Goal: Task Accomplishment & Management: Complete application form

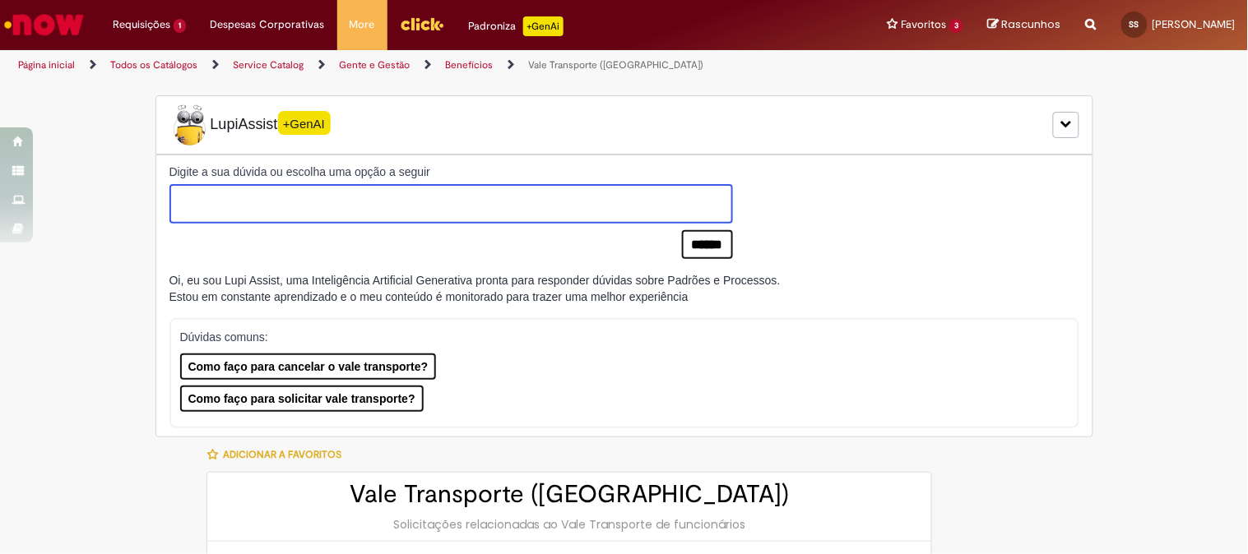
click at [559, 210] on textarea at bounding box center [450, 203] width 563 height 39
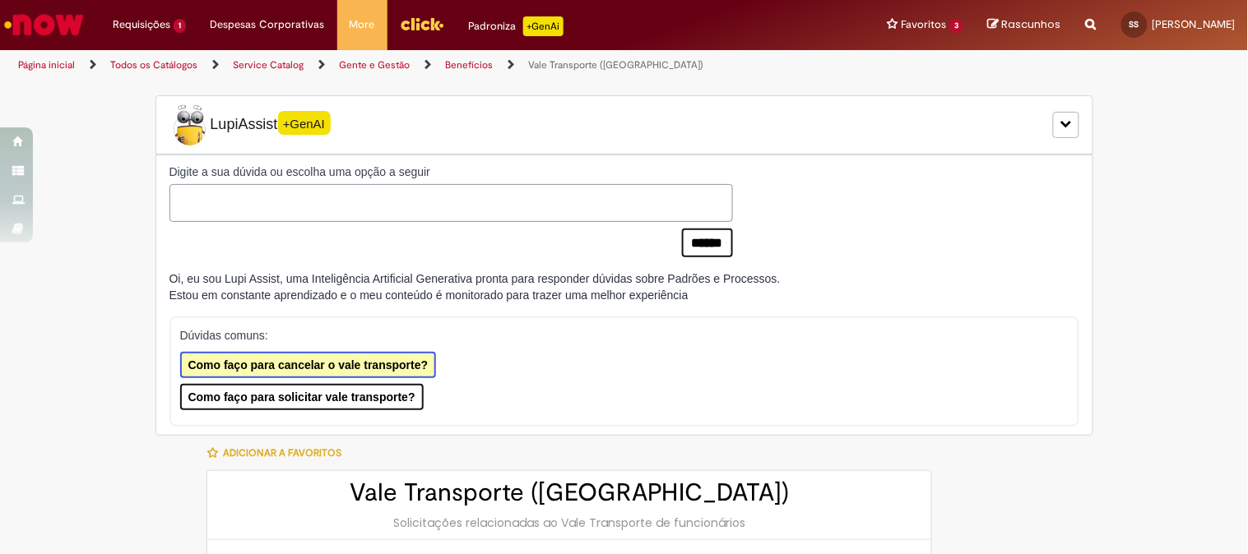
click at [401, 363] on button "Como faço para cancelar o vale transporte?" at bounding box center [308, 365] width 257 height 26
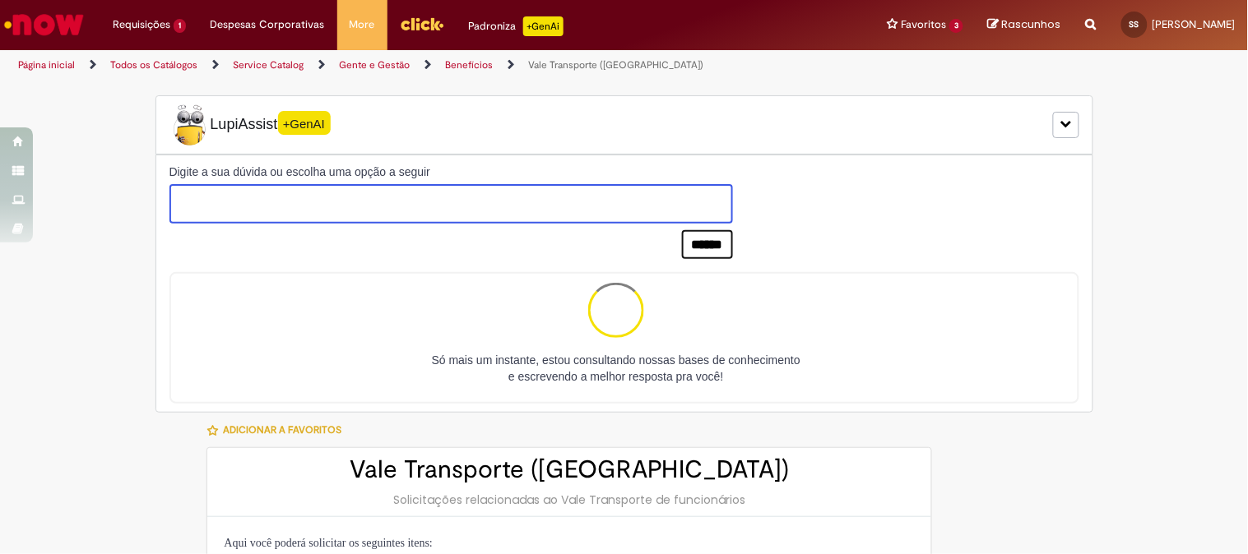
type textarea "**********"
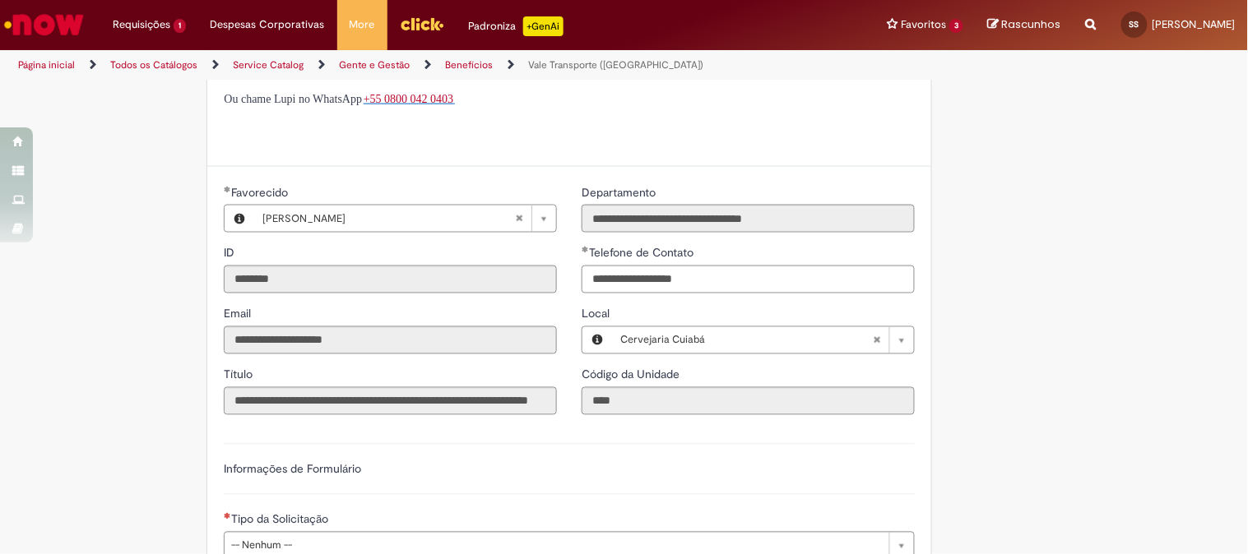
scroll to position [730, 0]
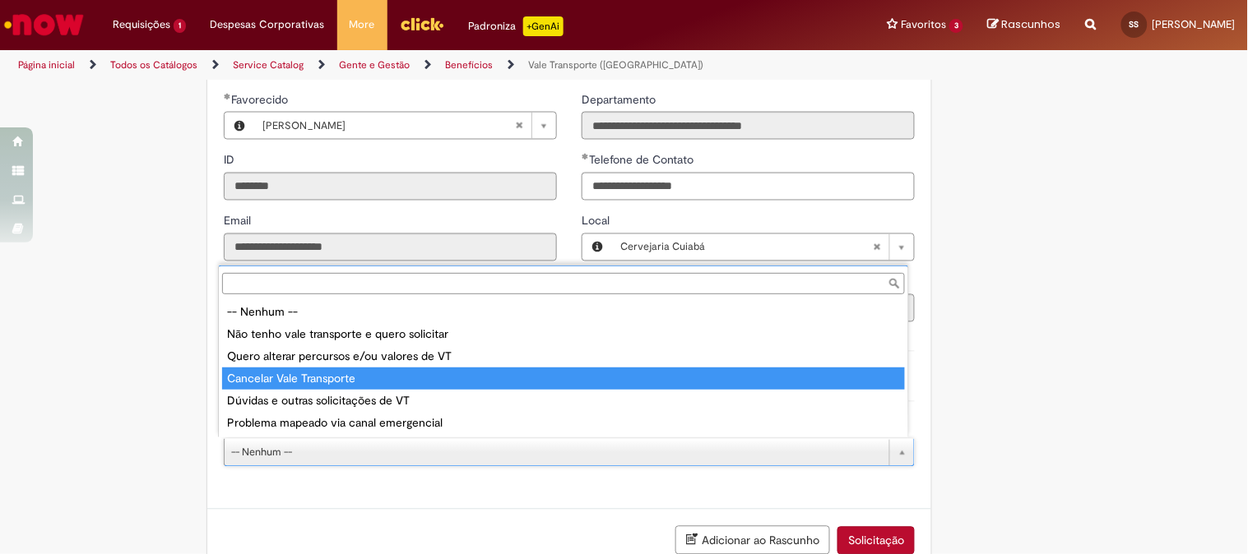
type input "**********"
select select "**********"
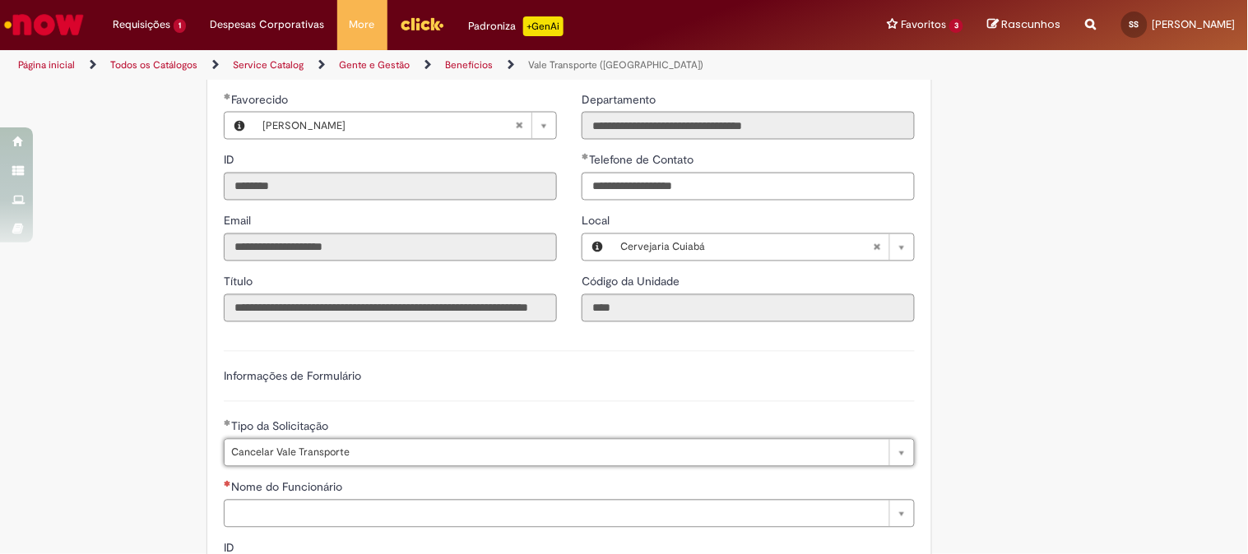
scroll to position [822, 0]
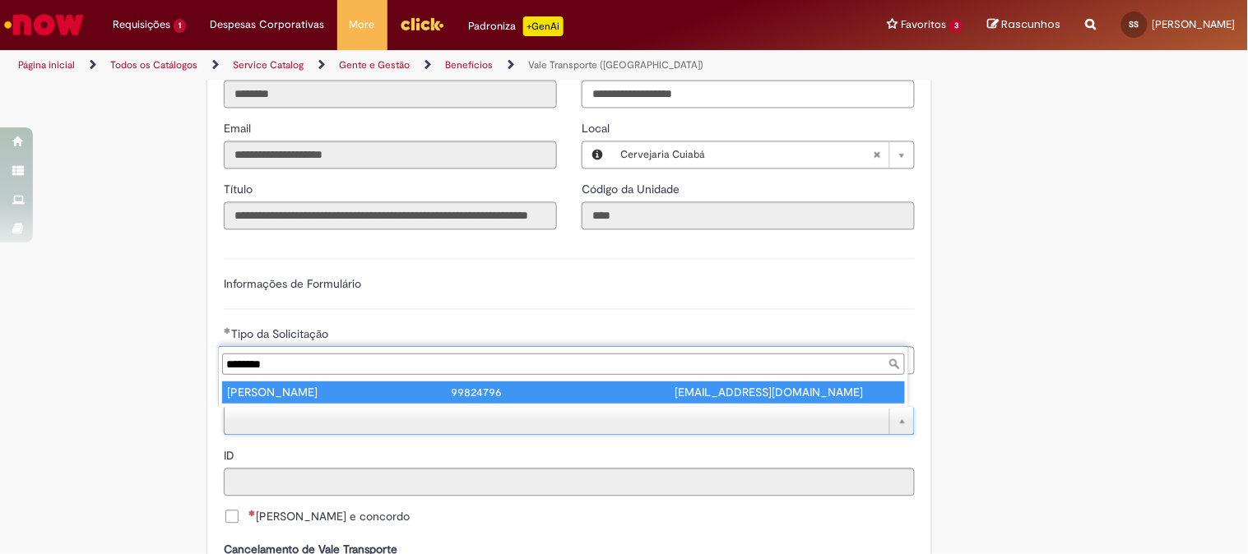
type input "********"
type input "**********"
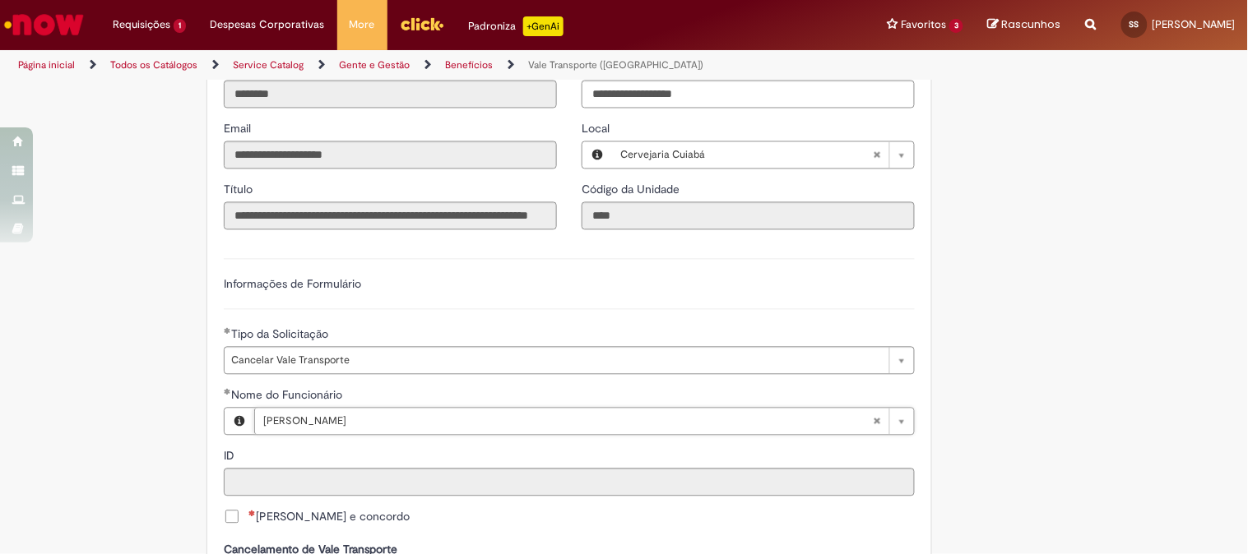
type input "********"
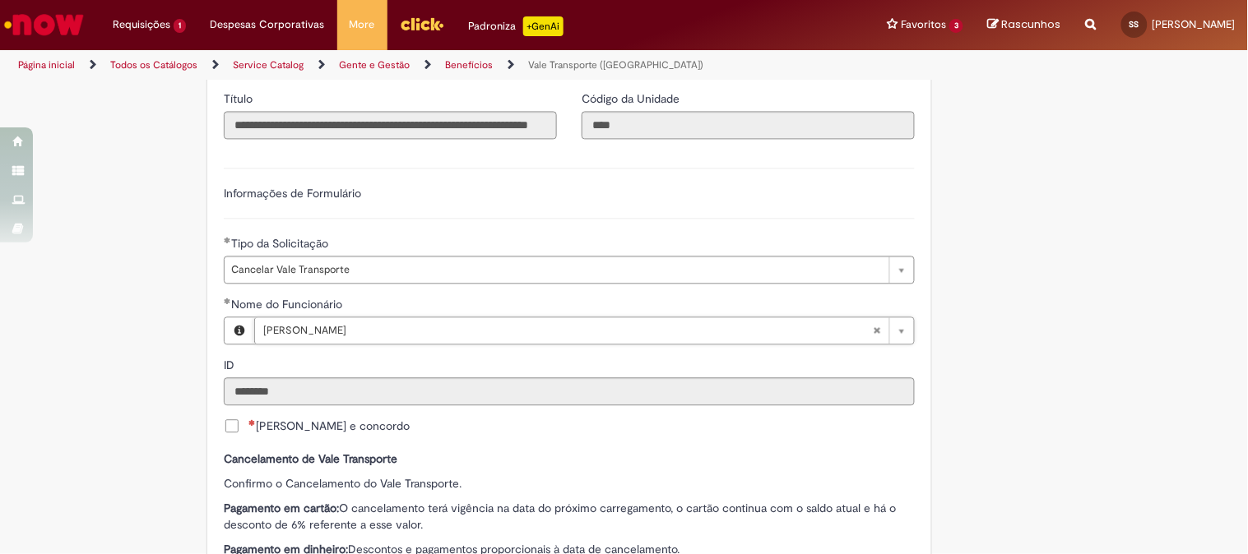
click at [301, 428] on span "[PERSON_NAME] e concordo" at bounding box center [328, 426] width 161 height 16
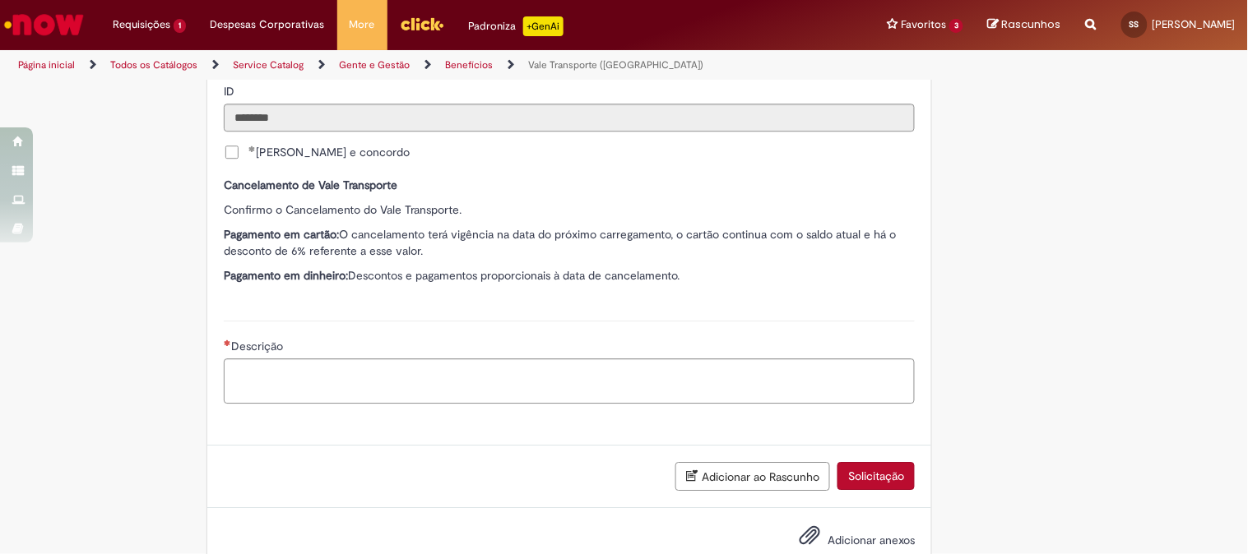
scroll to position [1229, 0]
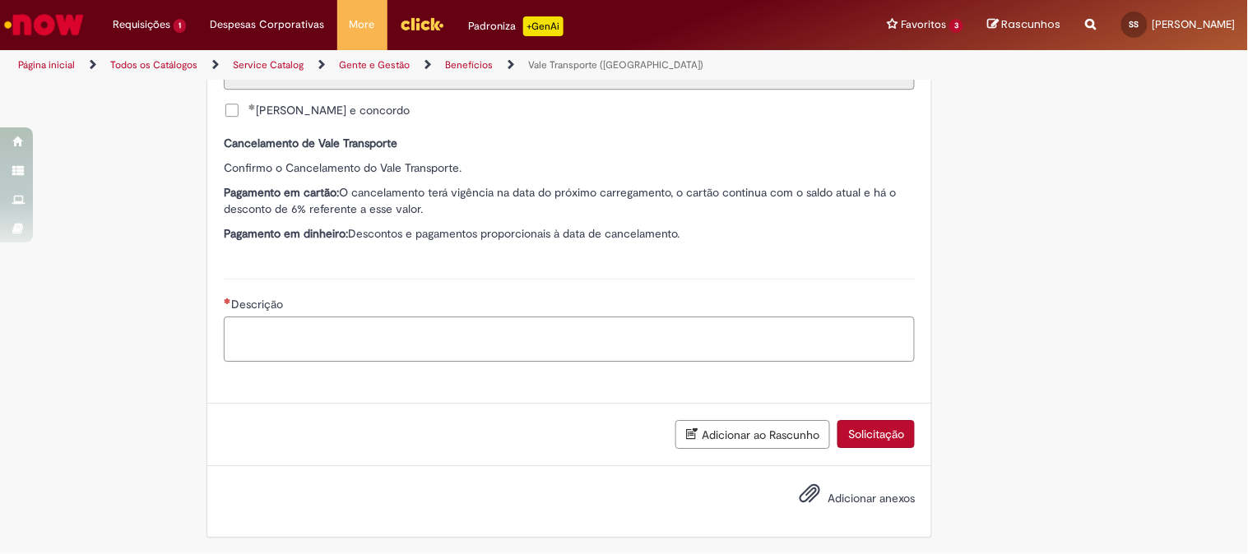
click at [473, 329] on textarea "Descrição" at bounding box center [569, 339] width 691 height 44
type textarea "**********"
click at [845, 425] on button "Solicitação" at bounding box center [875, 434] width 77 height 28
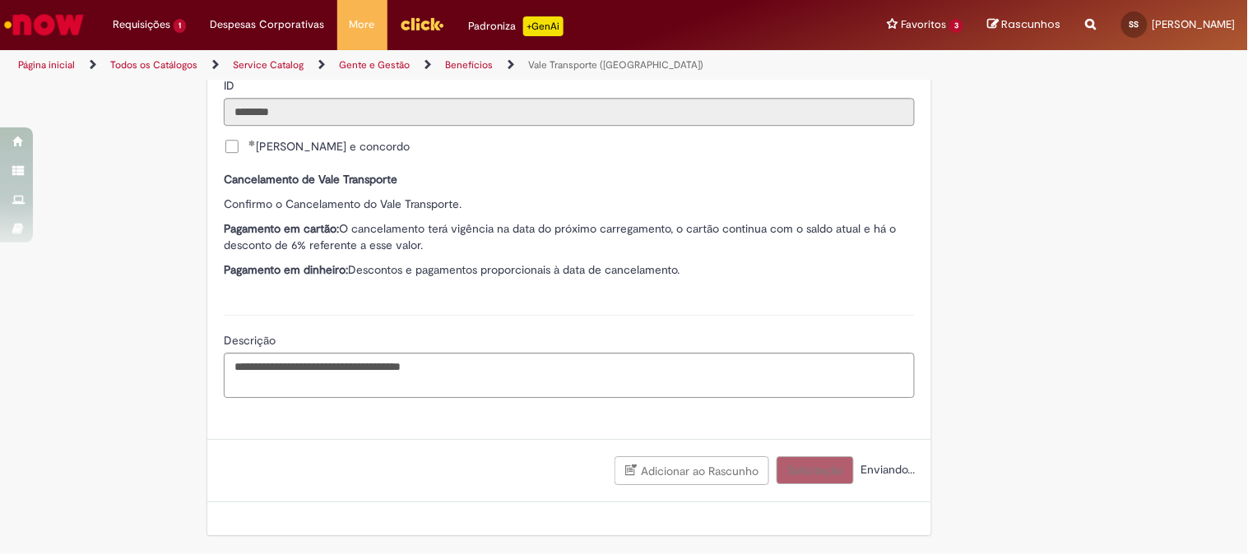
scroll to position [1191, 0]
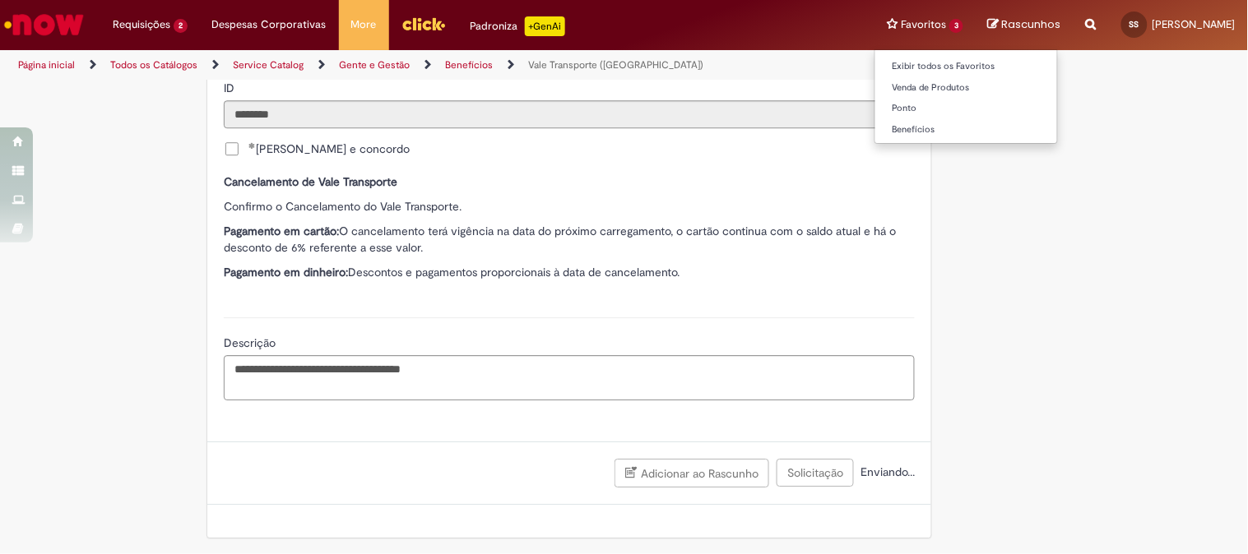
click at [874, 30] on li "Favoritos 3 Exibir todos os Favoritos Venda de Produtos [GEOGRAPHIC_DATA] Benef…" at bounding box center [924, 24] width 101 height 49
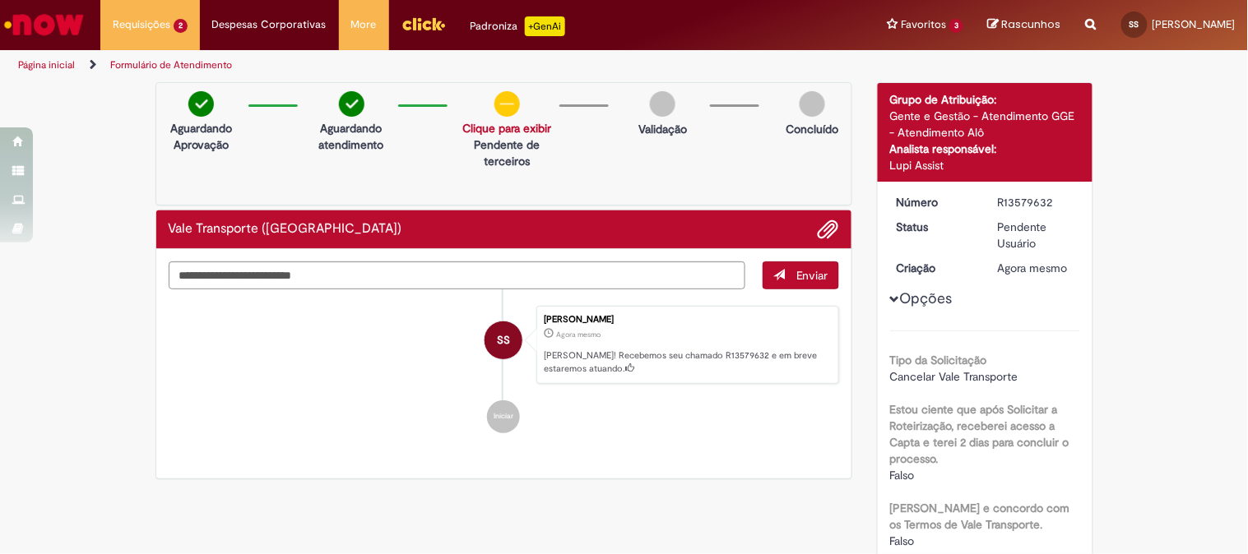
click at [193, 109] on img at bounding box center [200, 103] width 25 height 25
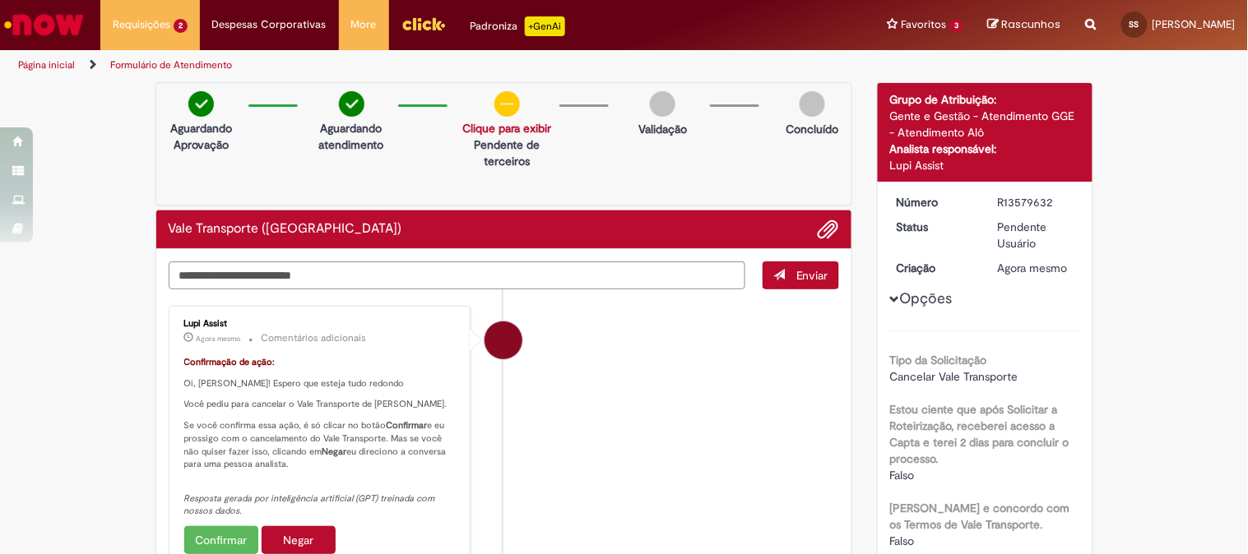
click at [340, 113] on img at bounding box center [351, 103] width 25 height 25
click at [494, 104] on img at bounding box center [506, 103] width 25 height 25
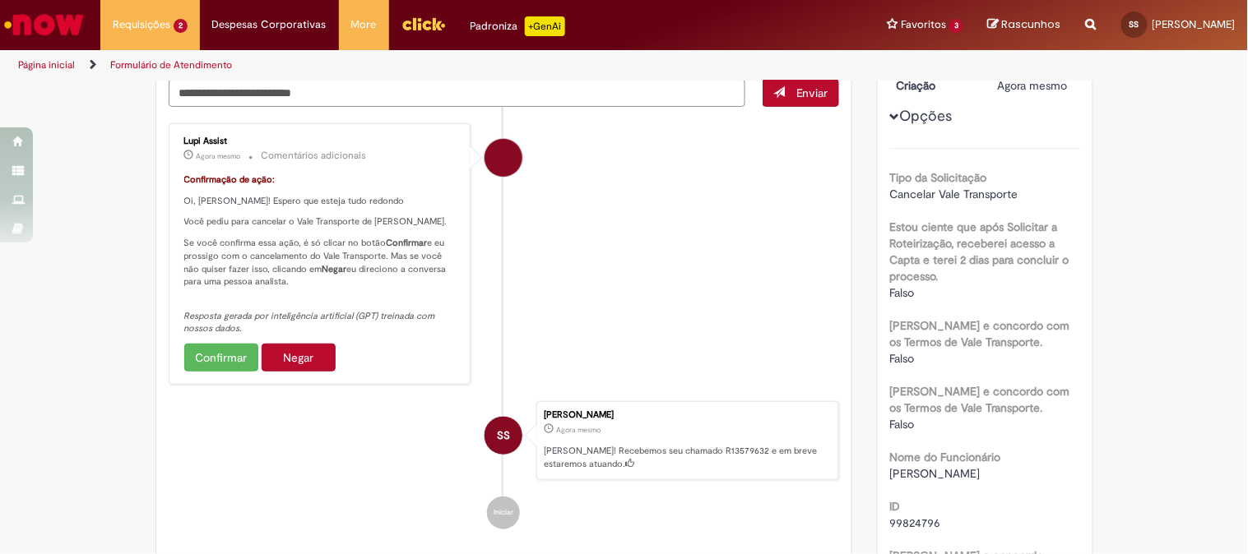
click at [220, 365] on button "Confirmar" at bounding box center [221, 358] width 74 height 28
click at [220, 363] on button "Confirmar" at bounding box center [221, 358] width 74 height 28
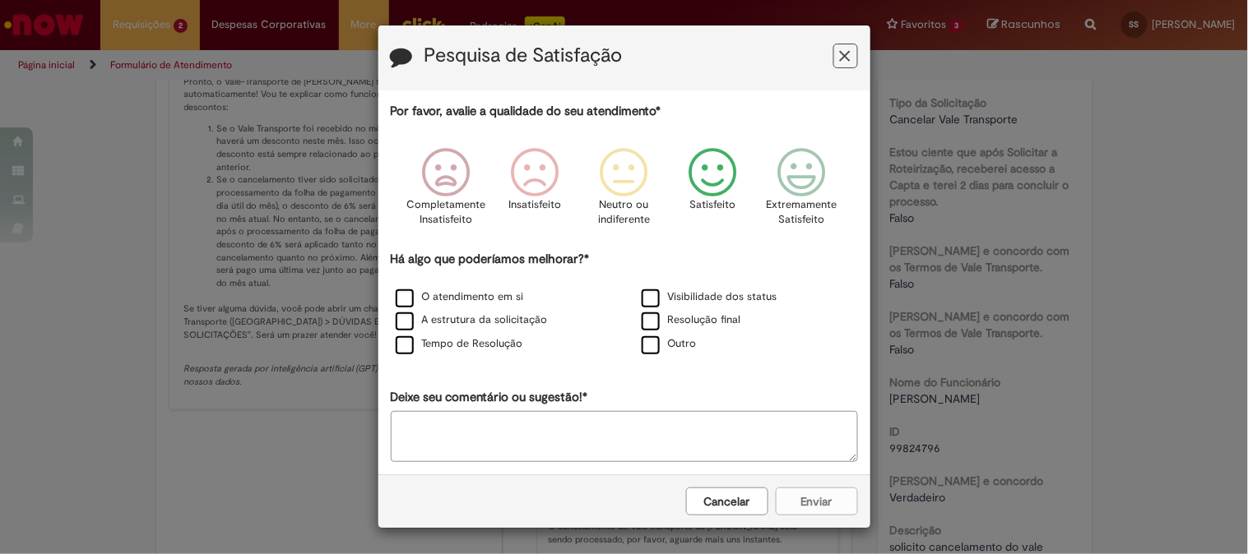
scroll to position [214, 0]
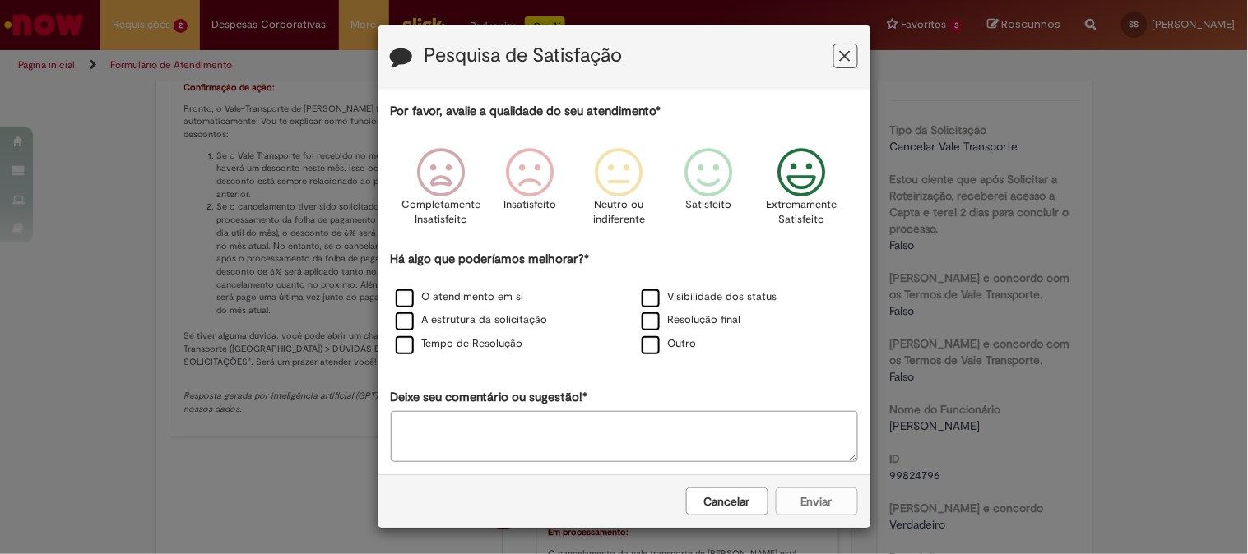
click at [774, 176] on icon "Feedback" at bounding box center [802, 172] width 62 height 49
click at [790, 521] on div "Cancelar Enviar" at bounding box center [624, 501] width 492 height 53
click at [791, 510] on div "Cancelar Enviar" at bounding box center [624, 501] width 492 height 53
click at [840, 56] on icon "Feedback" at bounding box center [845, 56] width 11 height 17
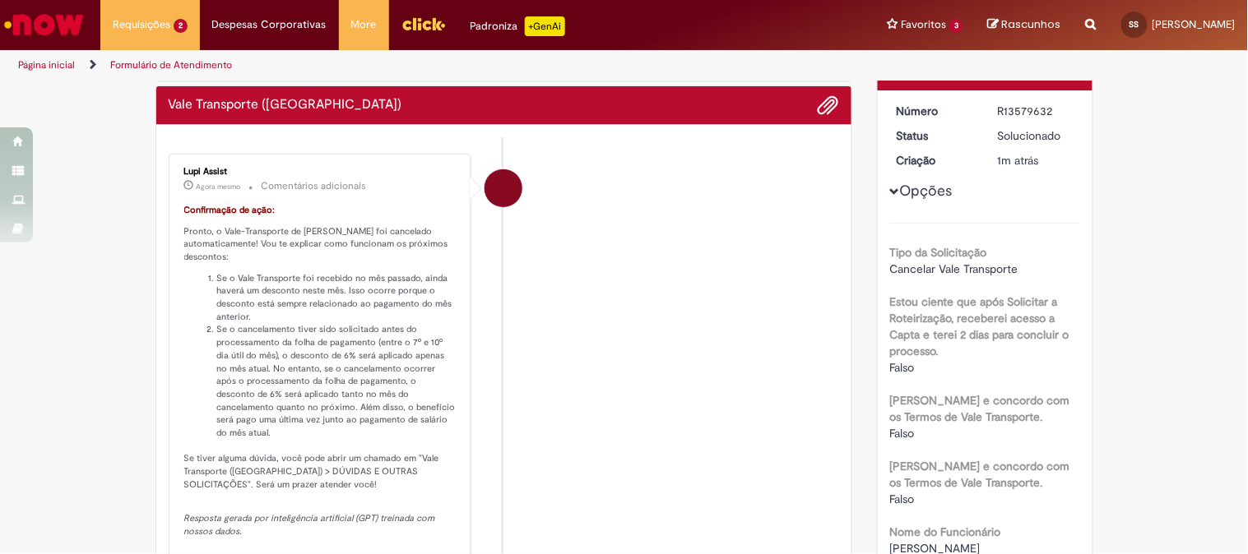
scroll to position [0, 0]
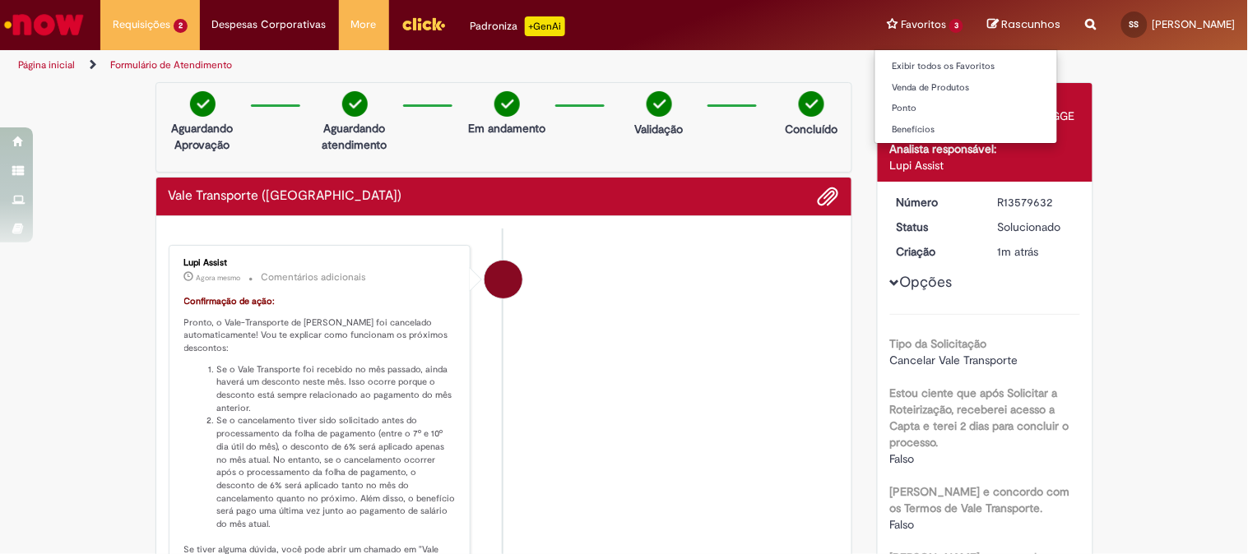
click at [885, 16] on li "Favoritos 3 Exibir todos os Favoritos Venda de Produtos [GEOGRAPHIC_DATA] Benef…" at bounding box center [924, 24] width 101 height 49
click at [876, 36] on li "Favoritos 3 Exibir todos os Favoritos Venda de Produtos [GEOGRAPHIC_DATA] Benef…" at bounding box center [924, 24] width 101 height 49
click at [874, 25] on li "Favoritos 3 Exibir todos os Favoritos Venda de Produtos [GEOGRAPHIC_DATA] Benef…" at bounding box center [924, 24] width 101 height 49
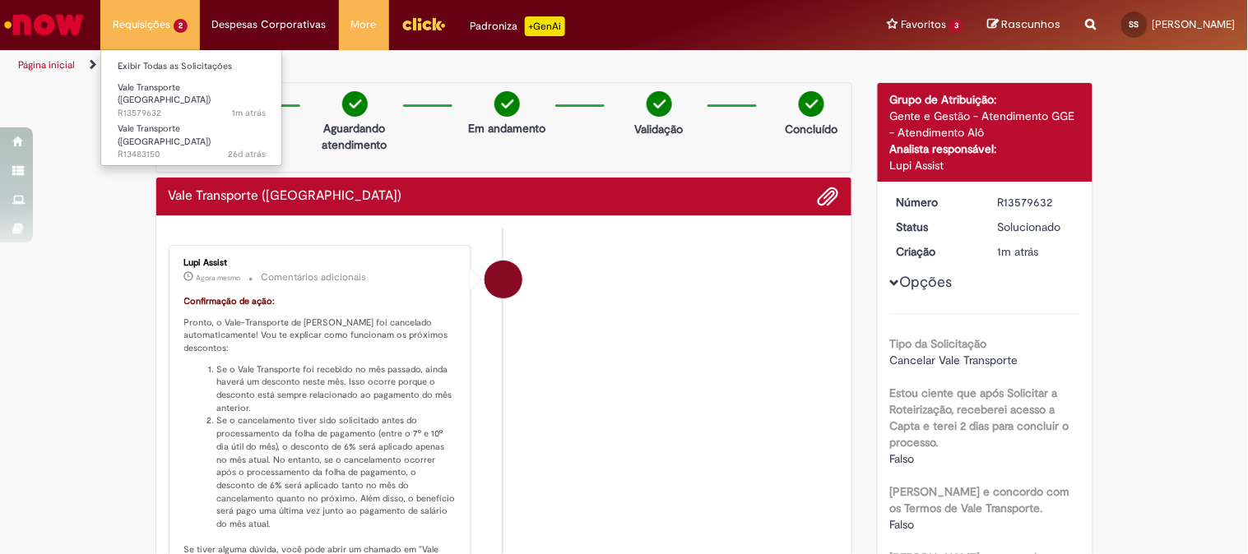
click at [134, 19] on li "Requisições 2 Exibir Todas as Solicitações Vale Transporte (VT) 1m atrás 1m atr…" at bounding box center [150, 24] width 100 height 49
click at [178, 123] on span "Vale Transporte ([GEOGRAPHIC_DATA])" at bounding box center [164, 135] width 93 height 25
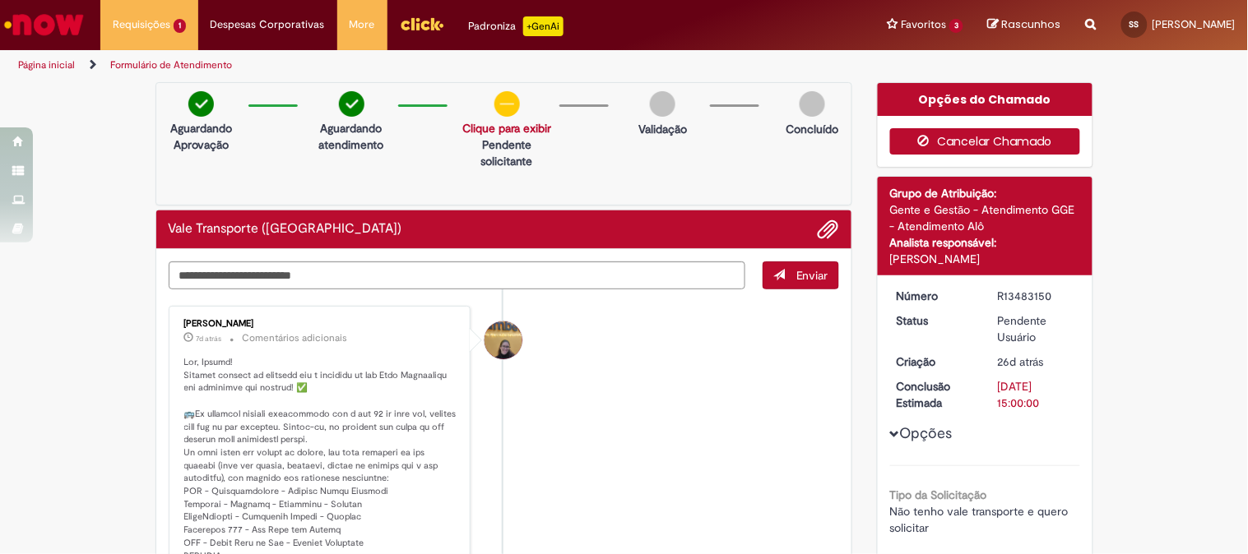
click at [993, 144] on button "Cancelar Chamado" at bounding box center [985, 141] width 190 height 26
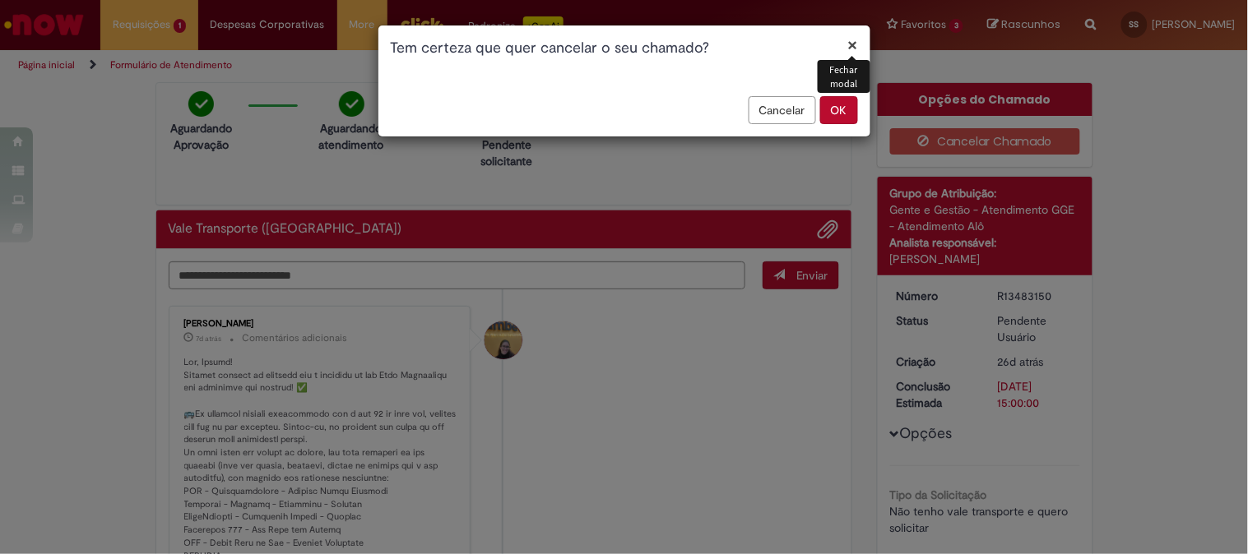
click at [852, 52] on button "×" at bounding box center [853, 44] width 10 height 17
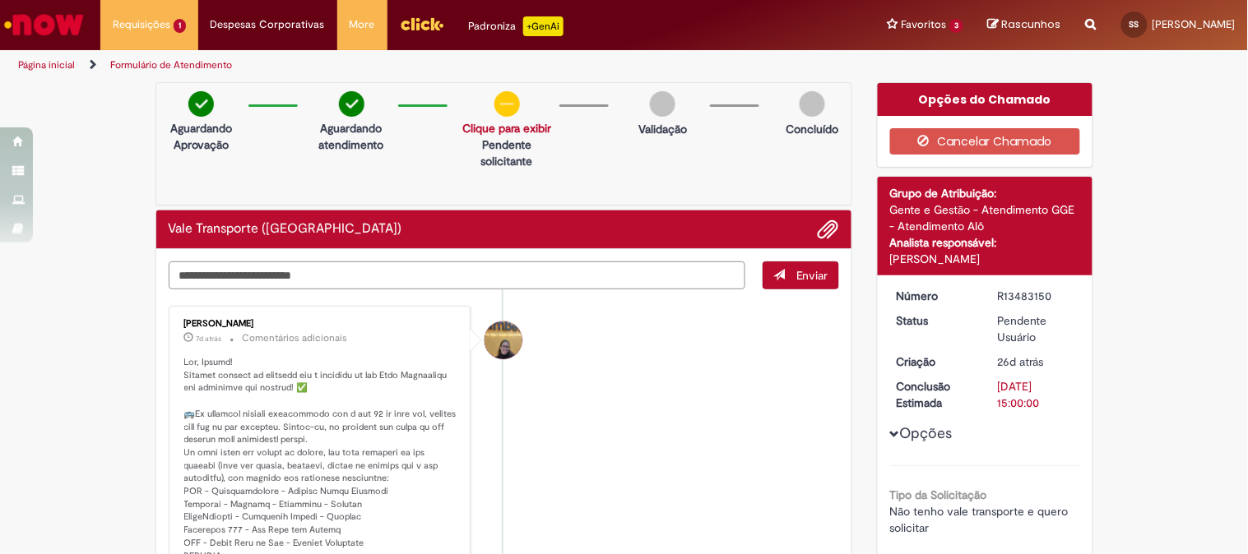
click at [540, 280] on textarea "Digite sua mensagem aqui..." at bounding box center [457, 276] width 577 height 28
click at [479, 272] on textarea "Digite sua mensagem aqui..." at bounding box center [457, 276] width 577 height 28
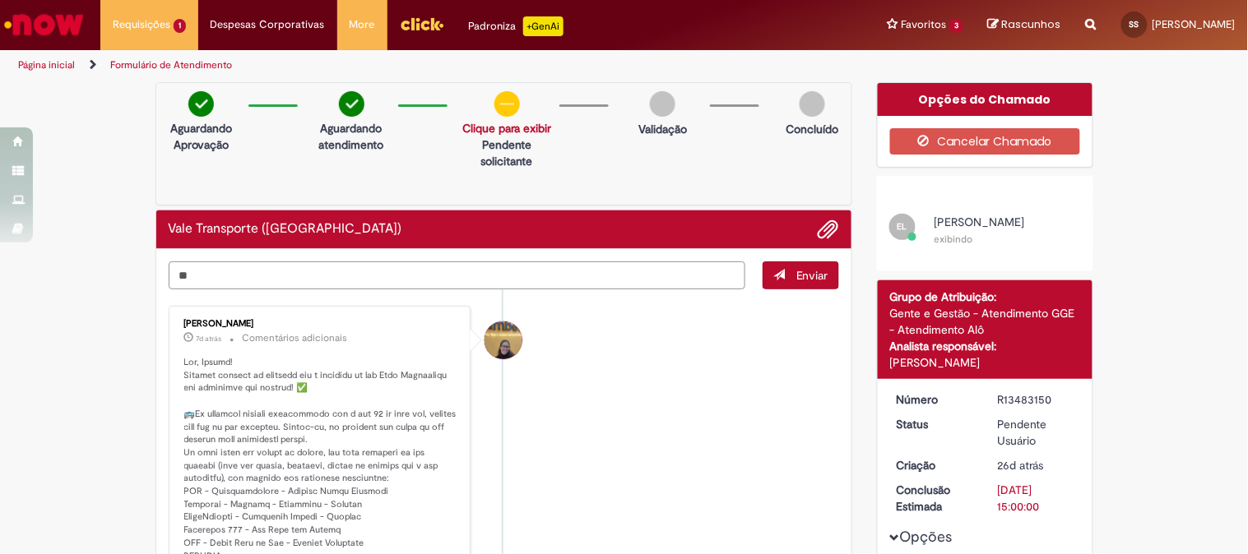
type textarea "*"
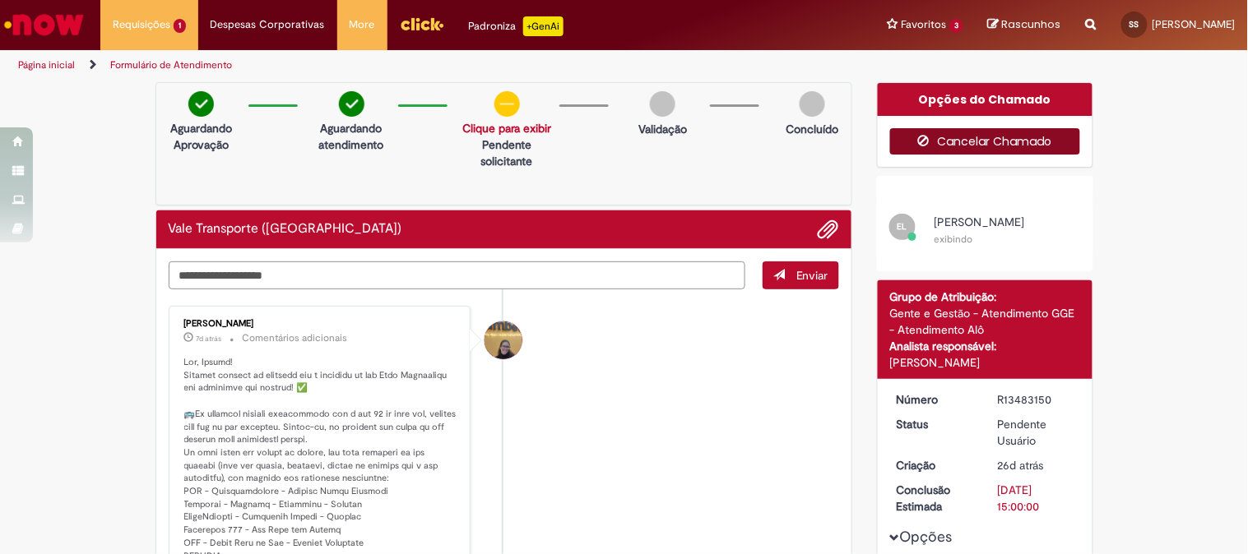
type textarea "**********"
click at [963, 133] on button "Cancelar Chamado" at bounding box center [985, 141] width 190 height 26
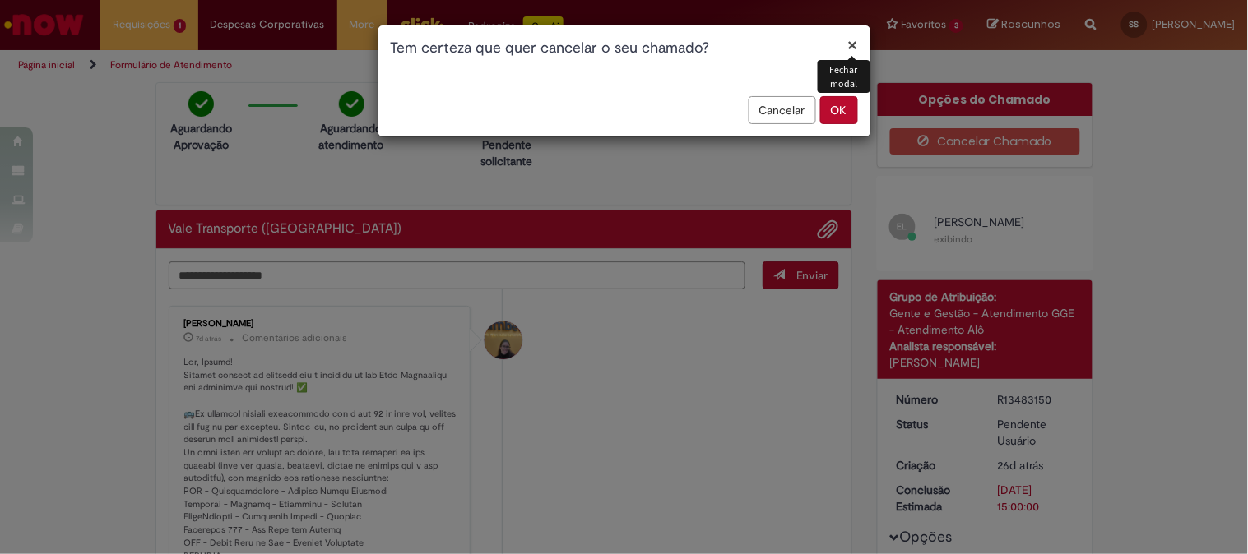
click at [857, 46] on button "×" at bounding box center [853, 44] width 10 height 17
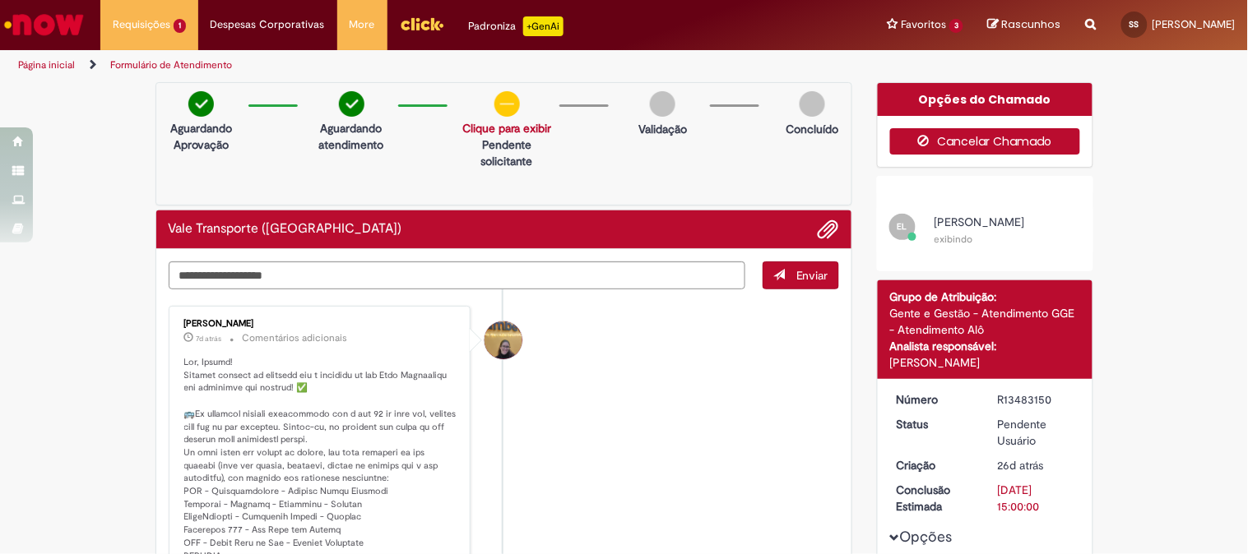
click at [924, 137] on icon "button" at bounding box center [928, 141] width 20 height 12
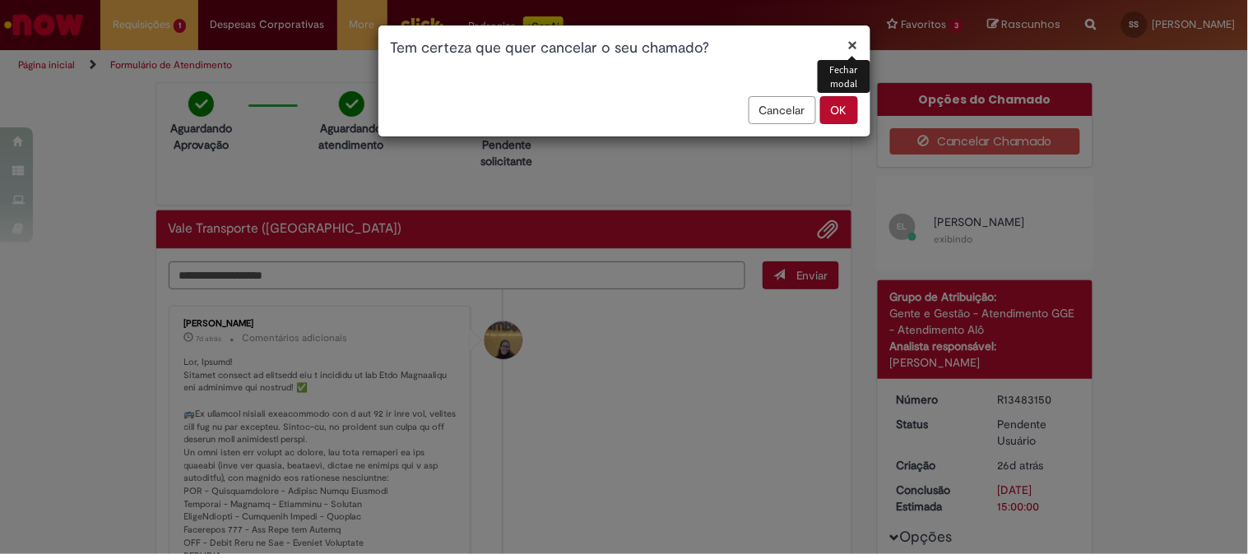
click at [850, 117] on button "OK" at bounding box center [839, 110] width 38 height 28
